Goal: Task Accomplishment & Management: Use online tool/utility

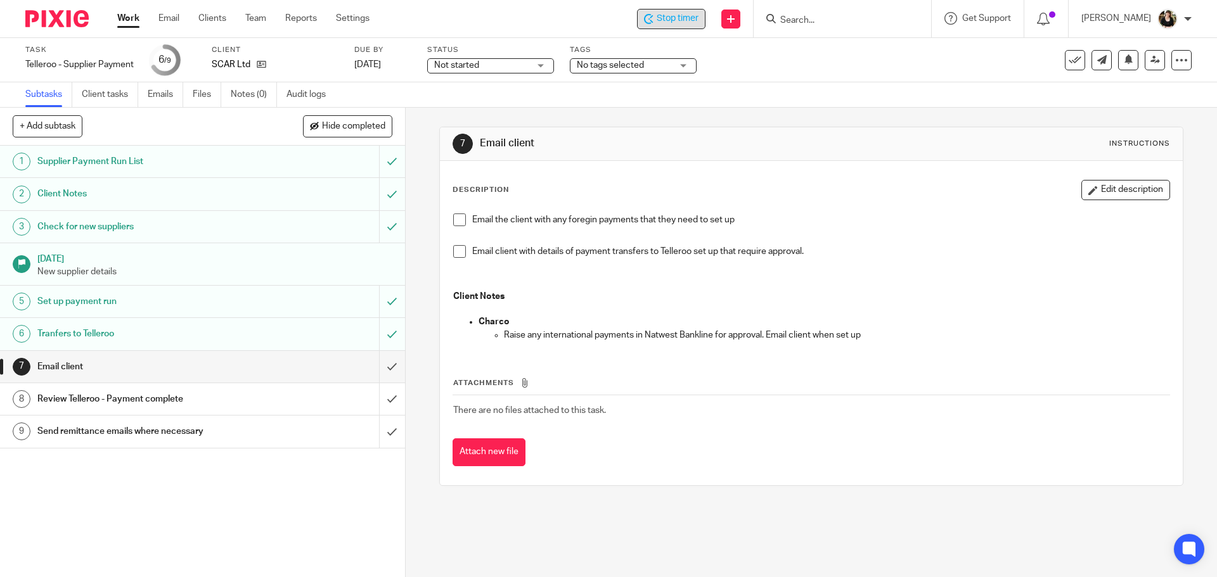
click at [670, 18] on span "Stop timer" at bounding box center [678, 18] width 42 height 13
click at [264, 63] on icon at bounding box center [262, 65] width 10 height 10
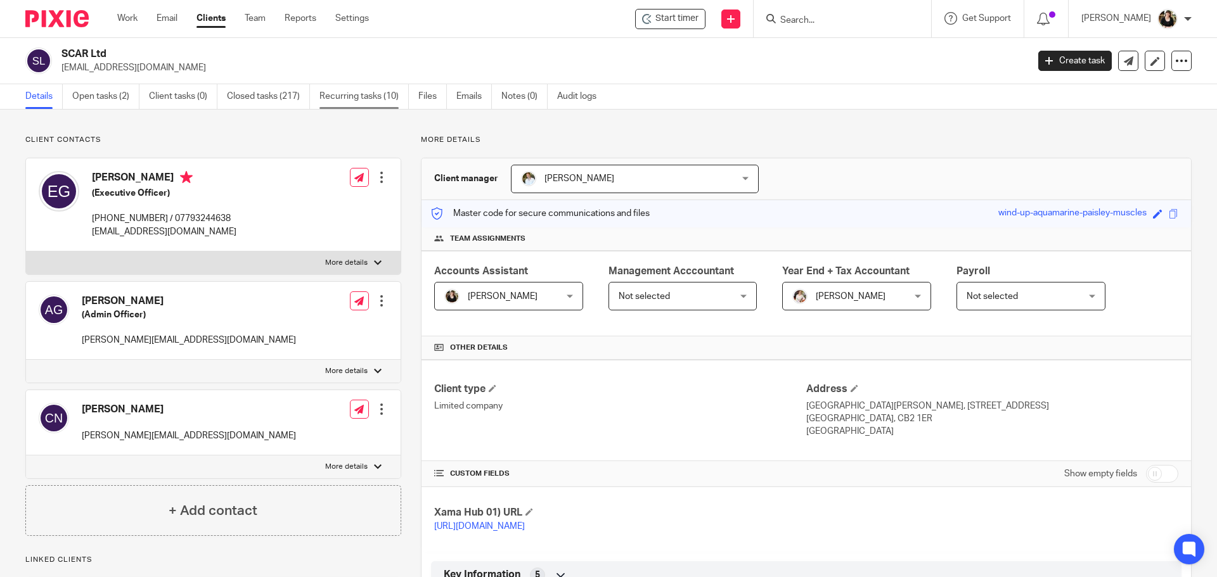
click at [352, 98] on link "Recurring tasks (10)" at bounding box center [363, 96] width 89 height 25
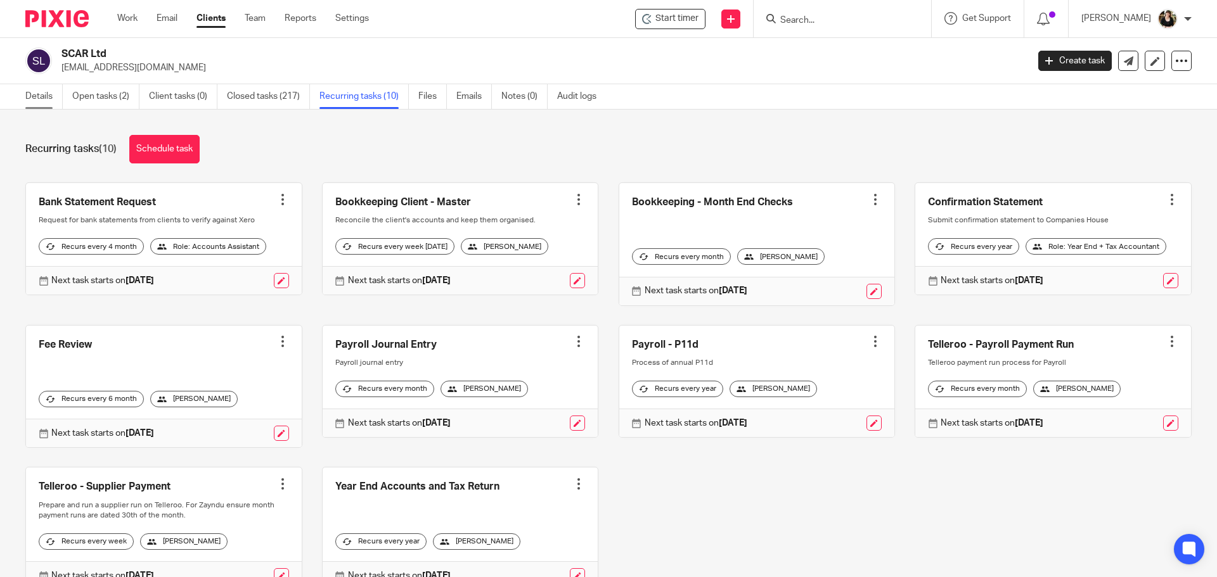
click at [34, 96] on link "Details" at bounding box center [43, 96] width 37 height 25
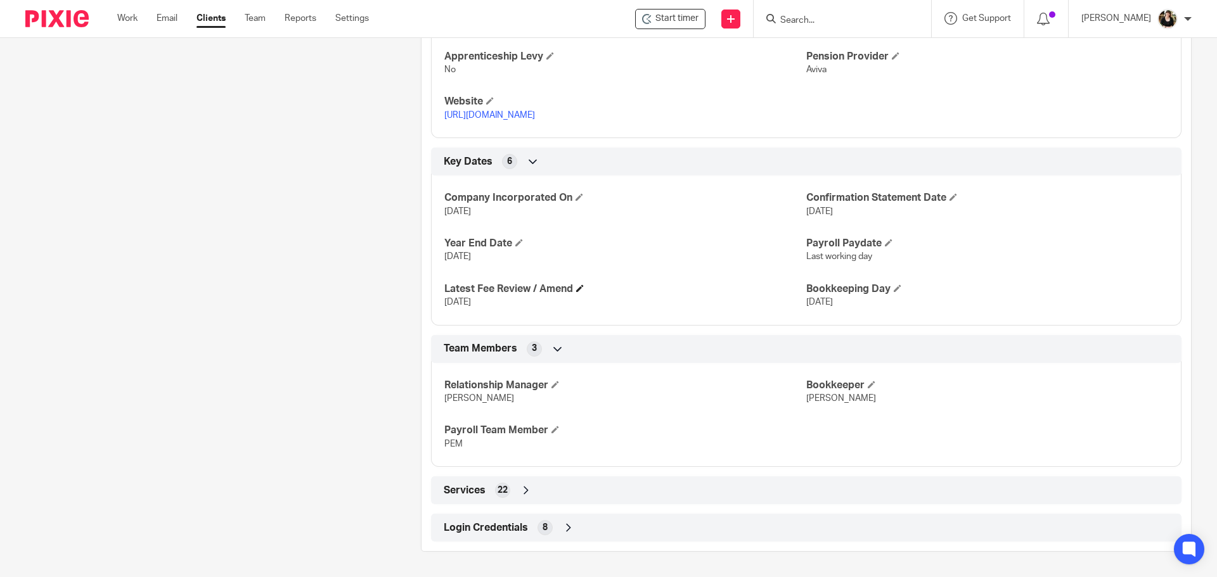
scroll to position [614, 0]
drag, startPoint x: 778, startPoint y: 277, endPoint x: 916, endPoint y: 298, distance: 140.4
click at [939, 315] on div "Company Incorporated On [DATE] Confirmation Statement Date [DATE] Year End Date…" at bounding box center [806, 245] width 750 height 159
click at [908, 305] on p "[DATE]" at bounding box center [987, 302] width 362 height 13
click at [831, 305] on span "[DATE]" at bounding box center [819, 302] width 27 height 9
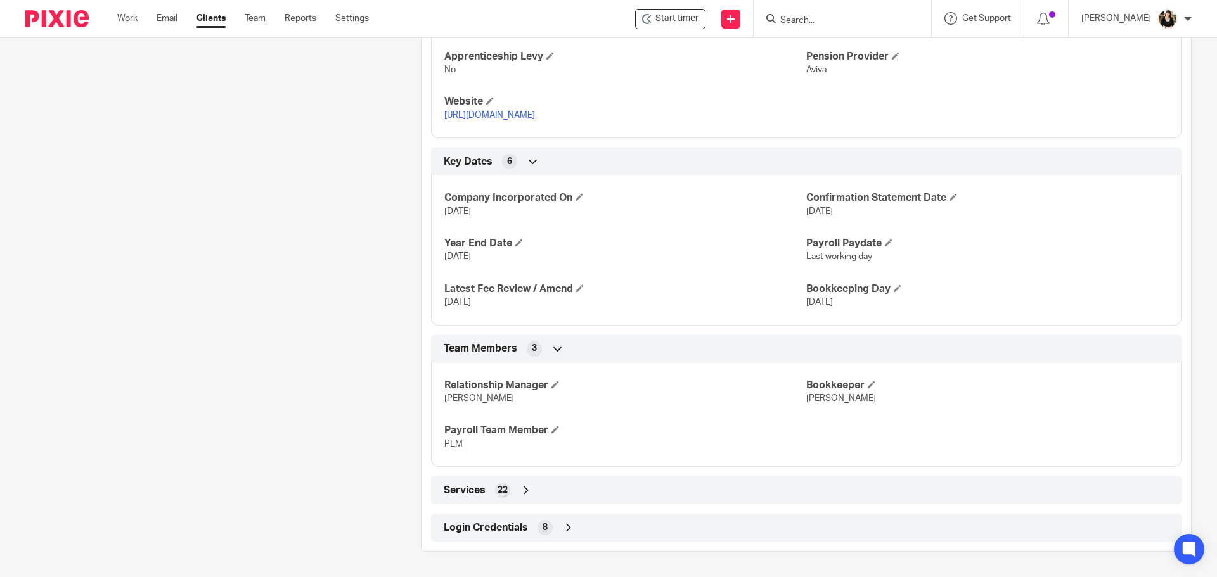
drag, startPoint x: 803, startPoint y: 304, endPoint x: 837, endPoint y: 305, distance: 33.6
click at [833, 305] on span "[DATE]" at bounding box center [819, 302] width 27 height 9
click at [844, 304] on p "[DATE]" at bounding box center [987, 302] width 362 height 13
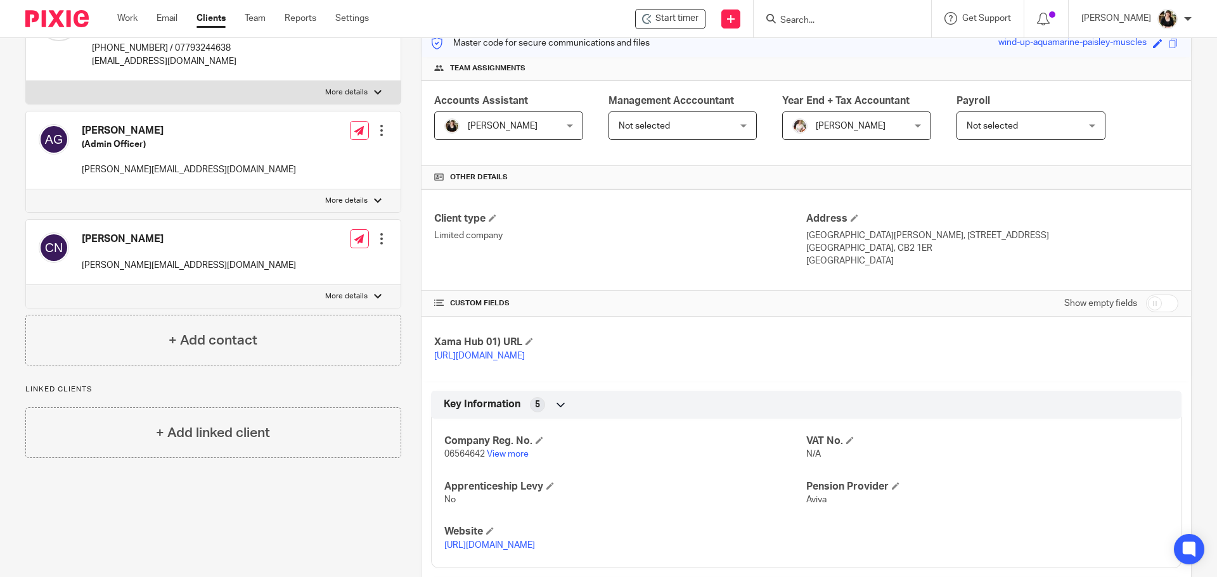
scroll to position [0, 0]
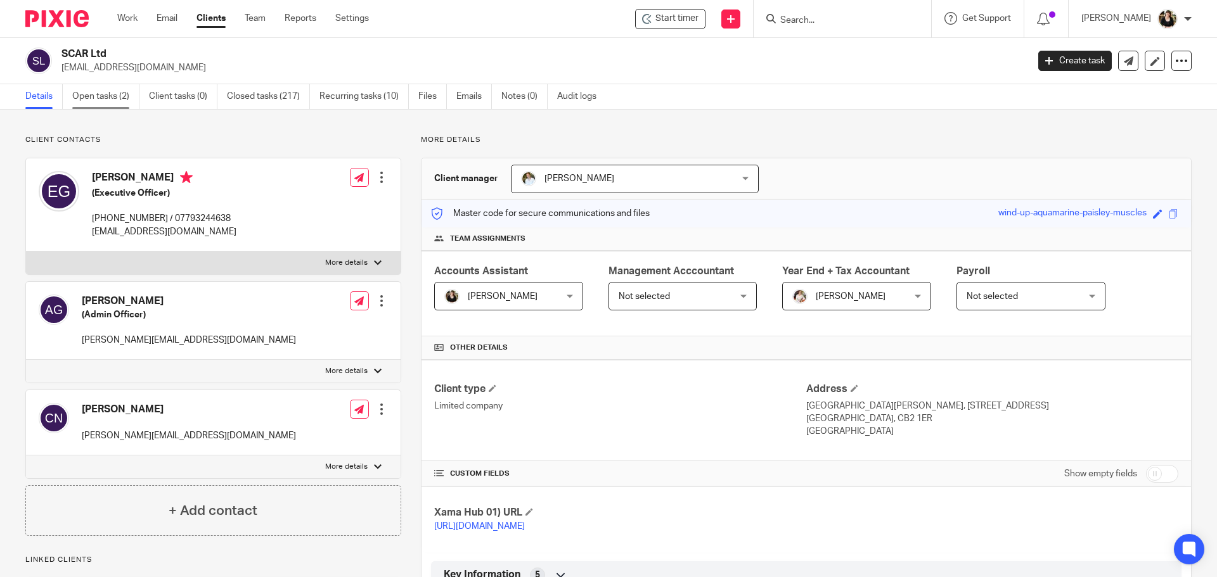
click at [115, 101] on link "Open tasks (2)" at bounding box center [105, 96] width 67 height 25
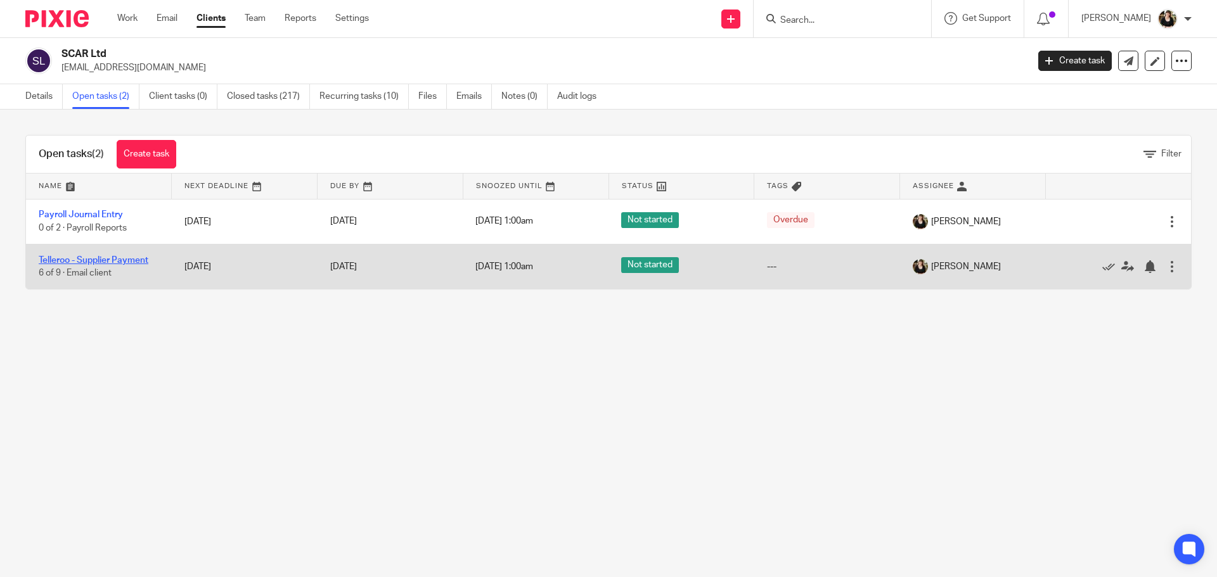
click at [94, 263] on link "Telleroo - Supplier Payment" at bounding box center [94, 260] width 110 height 9
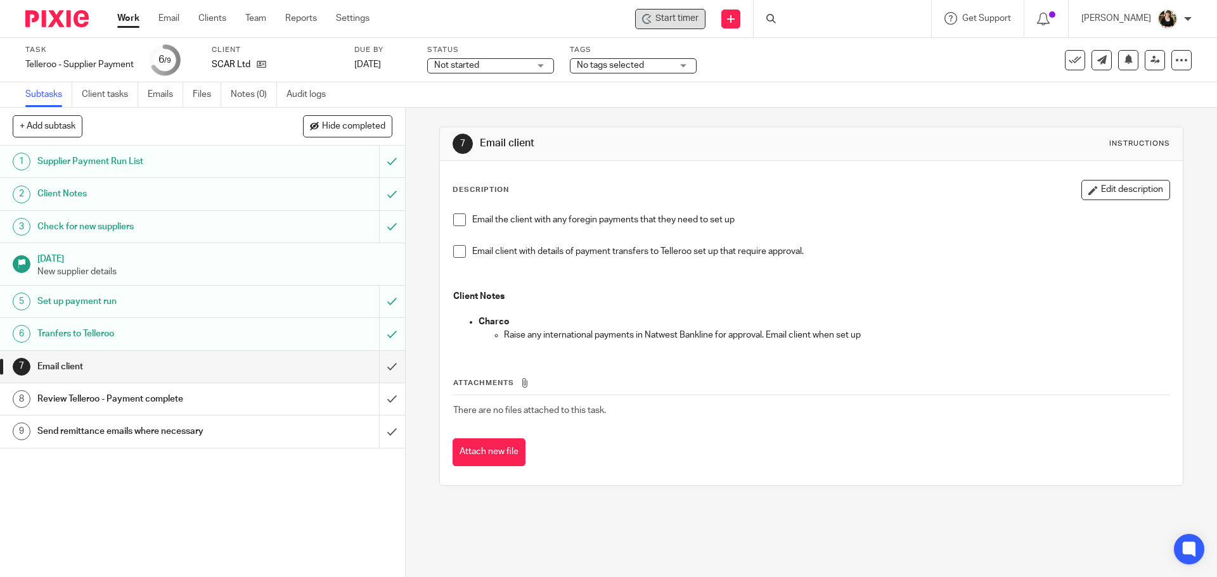
click at [681, 24] on span "Start timer" at bounding box center [676, 18] width 43 height 13
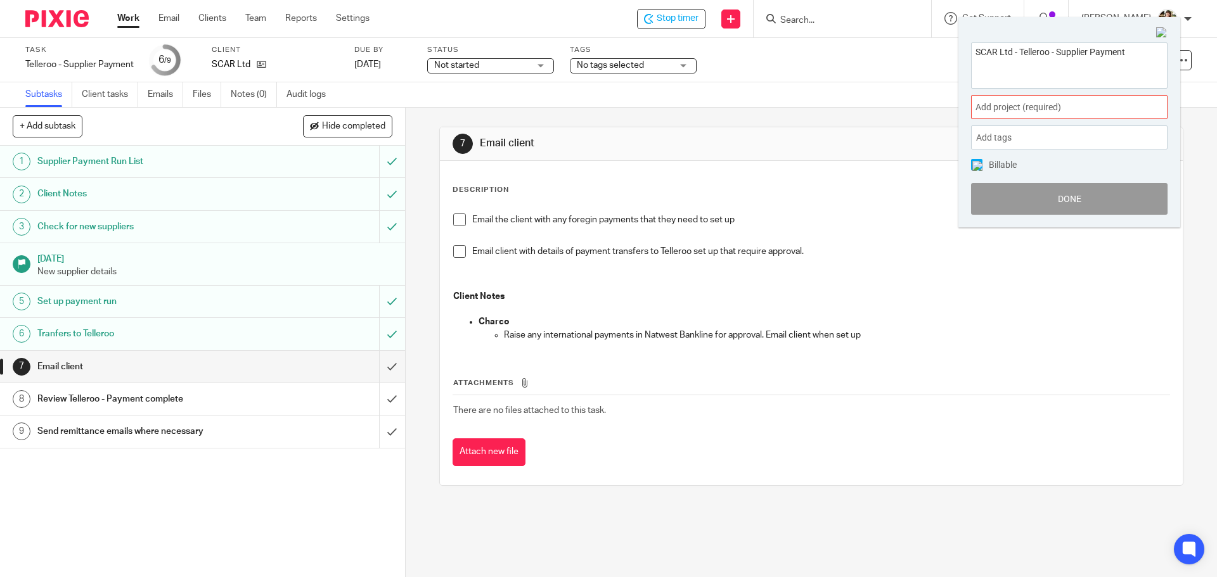
click at [1048, 98] on div "Add project (required) :" at bounding box center [1069, 107] width 196 height 24
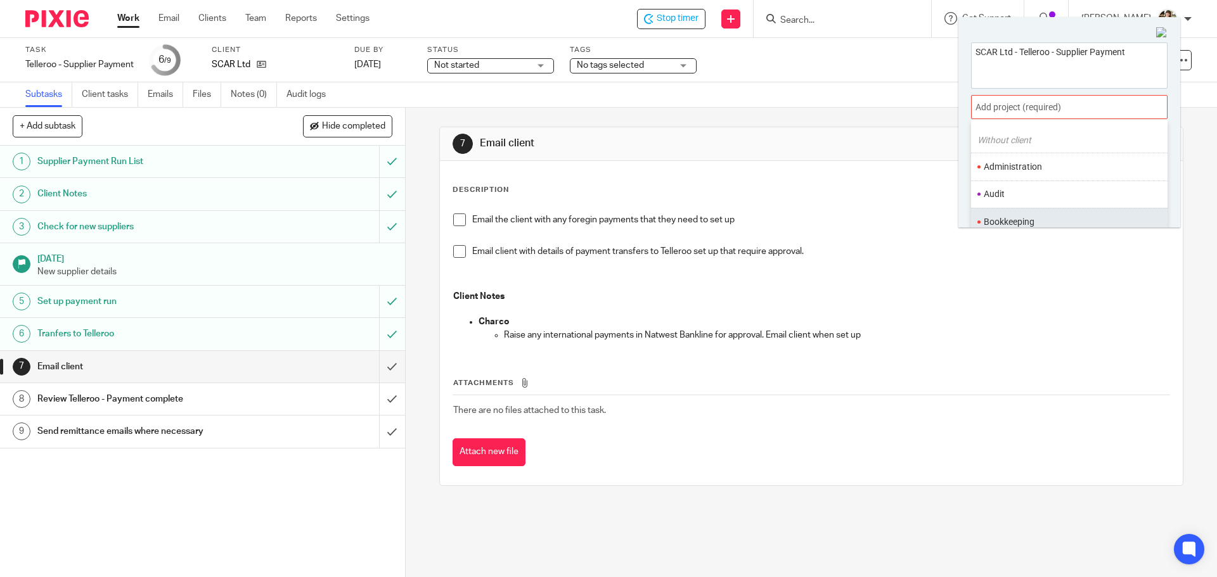
scroll to position [63, 0]
click at [1034, 190] on li "Bookkeeping" at bounding box center [1066, 192] width 165 height 13
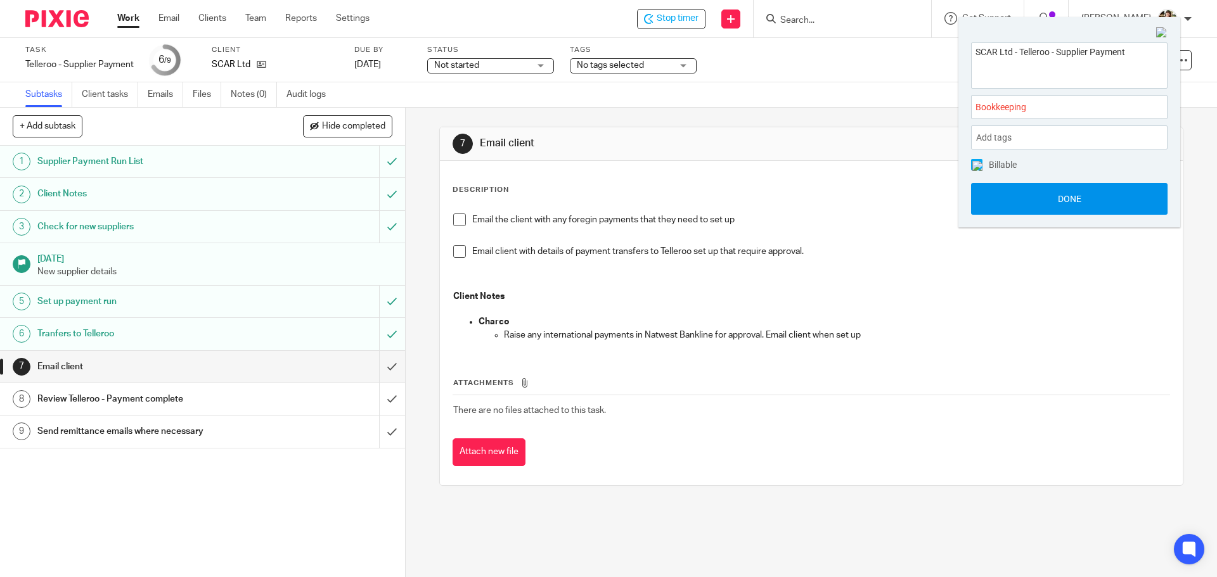
click at [1045, 197] on button "Done" at bounding box center [1069, 199] width 196 height 32
